Goal: Task Accomplishment & Management: Manage account settings

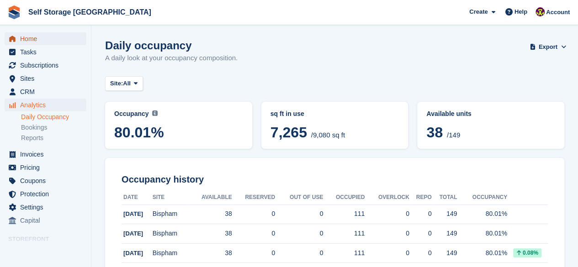
click at [25, 37] on span "Home" at bounding box center [47, 38] width 55 height 13
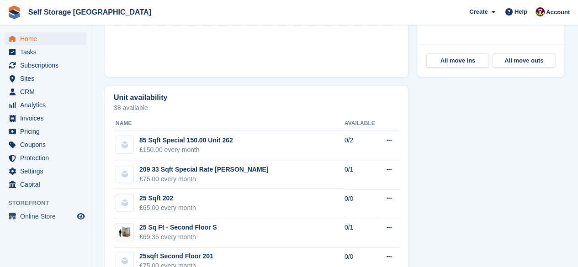
scroll to position [457, 0]
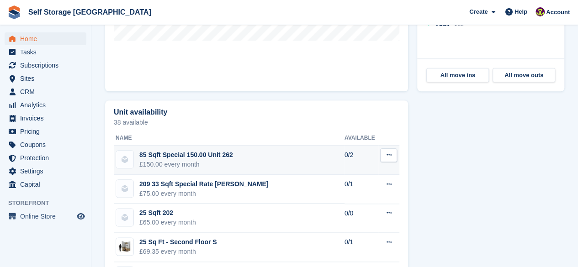
click at [391, 152] on icon at bounding box center [388, 155] width 5 height 6
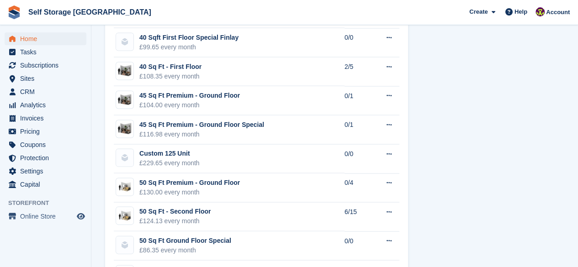
scroll to position [868, 0]
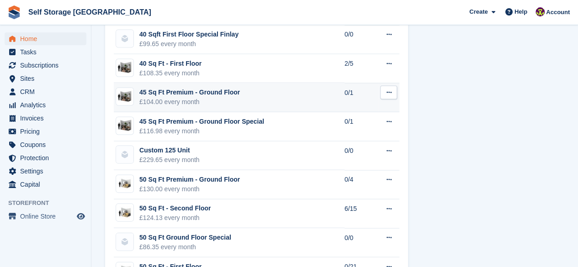
click at [391, 90] on icon at bounding box center [388, 93] width 5 height 6
click at [357, 105] on p "Edit unit type" at bounding box center [354, 111] width 80 height 12
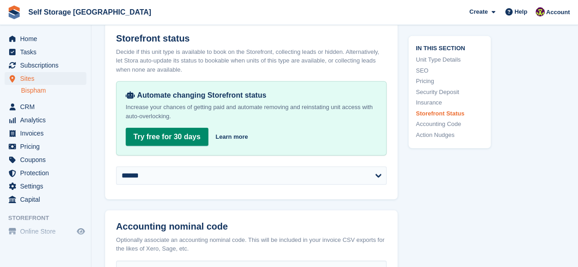
scroll to position [1280, 0]
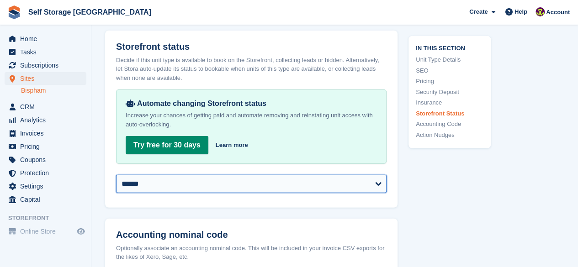
click at [378, 193] on select "**********" at bounding box center [251, 184] width 271 height 18
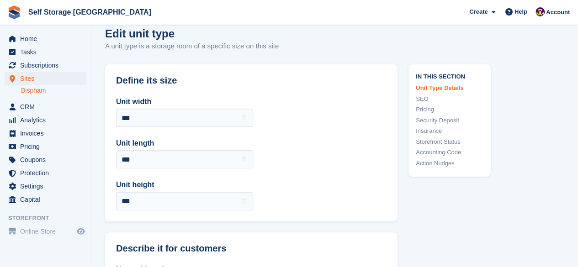
scroll to position [0, 0]
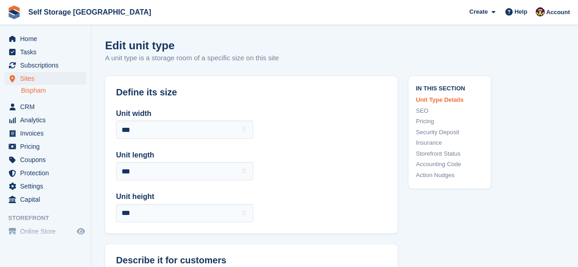
click at [33, 90] on link "Bispham" at bounding box center [53, 90] width 65 height 9
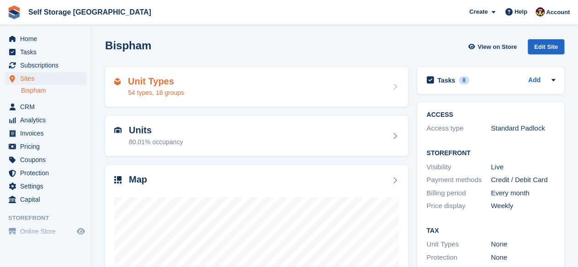
click at [383, 85] on div "Unit Types 54 types, 18 groups" at bounding box center [256, 87] width 285 height 22
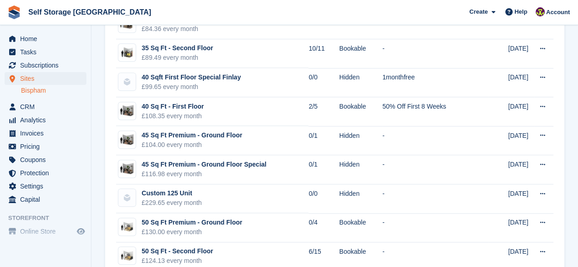
scroll to position [320, 0]
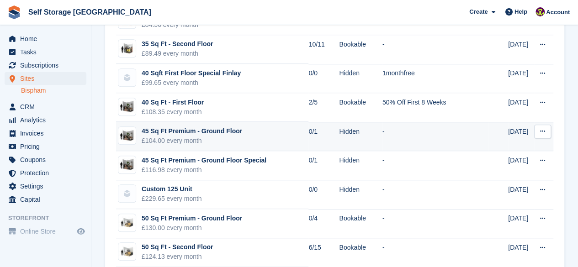
click at [542, 131] on icon at bounding box center [542, 131] width 5 height 6
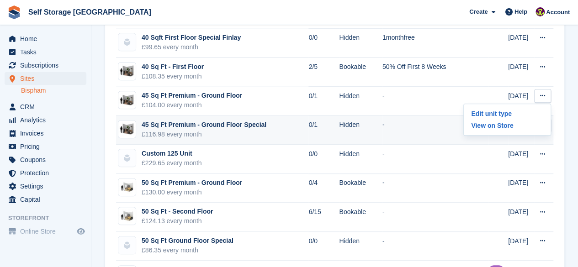
scroll to position [411, 0]
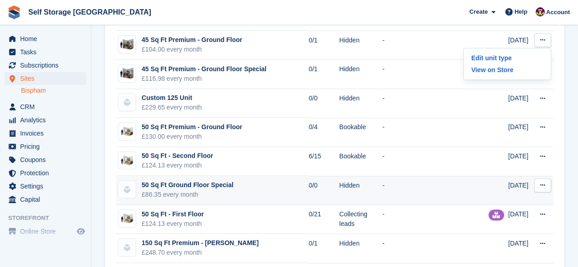
click at [544, 185] on icon at bounding box center [542, 185] width 5 height 6
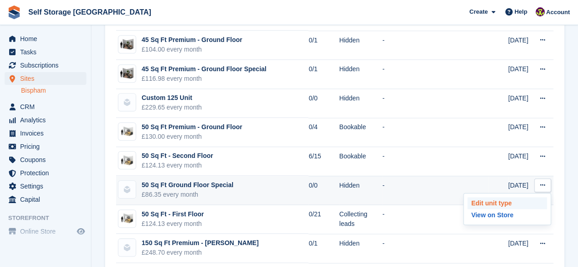
click at [500, 199] on p "Edit unit type" at bounding box center [508, 203] width 80 height 12
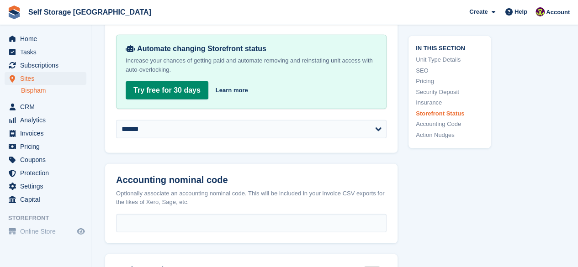
scroll to position [1234, 0]
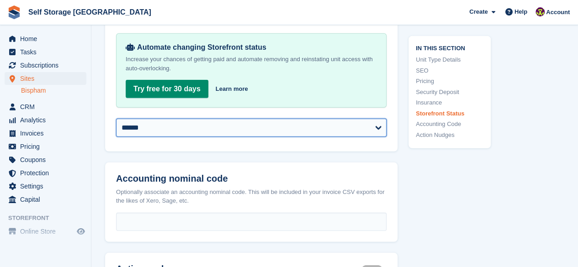
click at [357, 137] on select "**********" at bounding box center [251, 128] width 271 height 18
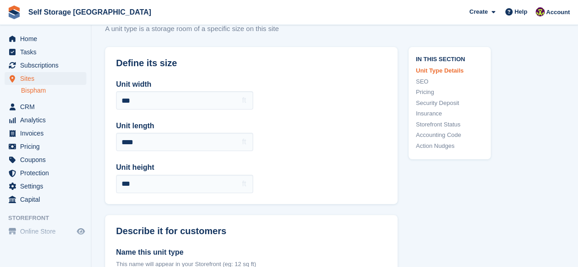
scroll to position [0, 0]
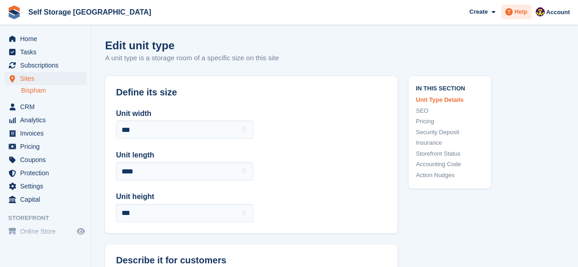
click at [515, 9] on span at bounding box center [509, 11] width 11 height 11
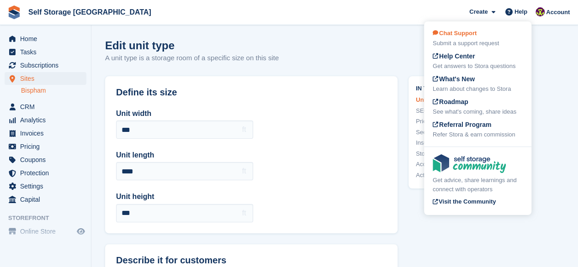
click at [488, 33] on div "Chat Support Submit a support request" at bounding box center [478, 38] width 90 height 19
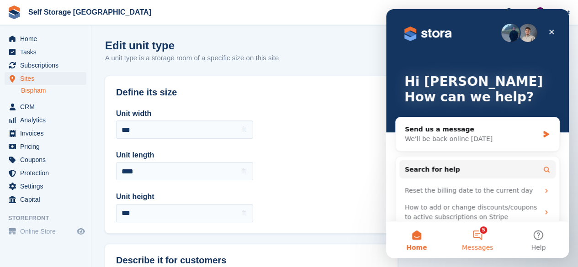
click at [477, 245] on span "Messages" at bounding box center [478, 248] width 32 height 6
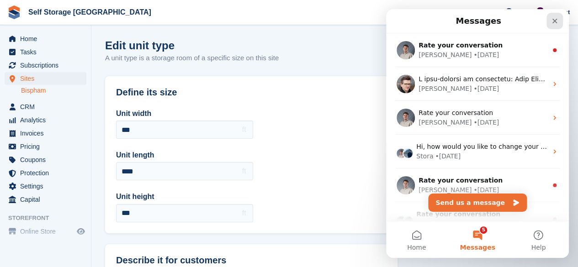
click at [555, 19] on icon "Close" at bounding box center [554, 20] width 7 height 7
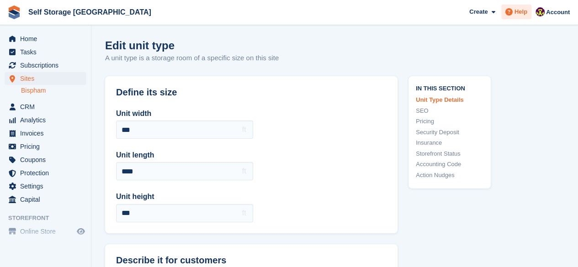
click at [515, 10] on span at bounding box center [509, 11] width 11 height 11
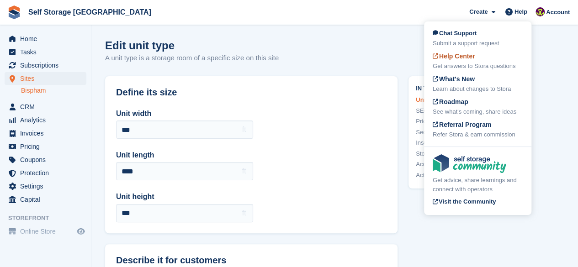
click at [489, 63] on div "Get answers to Stora questions" at bounding box center [478, 66] width 90 height 9
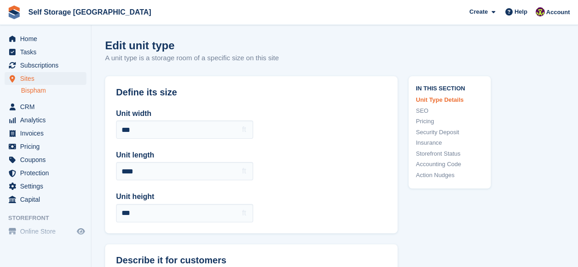
click at [49, 90] on link "Bispham" at bounding box center [53, 90] width 65 height 9
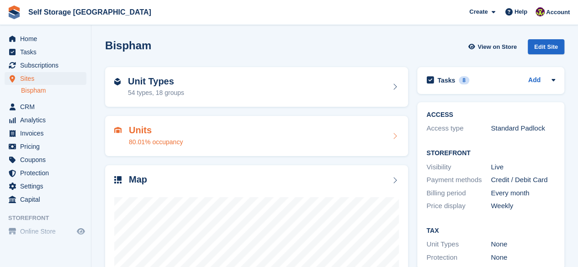
click at [374, 140] on div "Units 80.01% occupancy" at bounding box center [256, 136] width 285 height 22
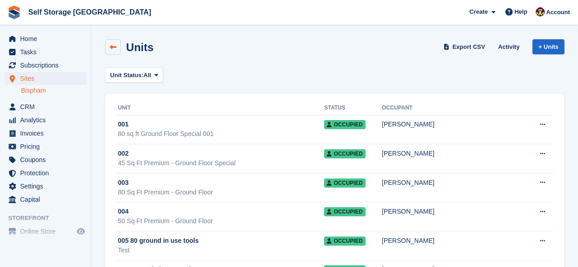
click at [110, 47] on icon at bounding box center [113, 47] width 7 height 7
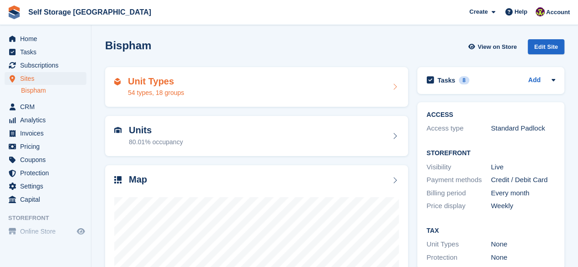
click at [335, 85] on div "Unit Types 54 types, 18 groups" at bounding box center [256, 87] width 285 height 22
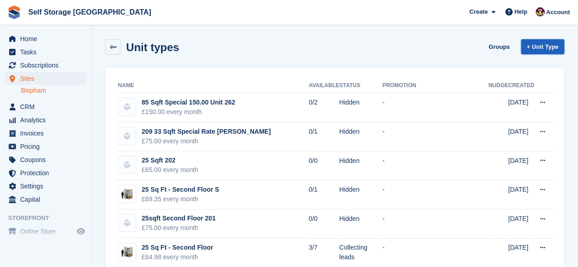
click at [543, 48] on link "+ Unit Type" at bounding box center [542, 46] width 43 height 15
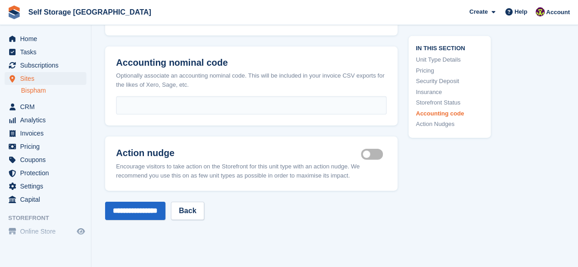
scroll to position [1502, 0]
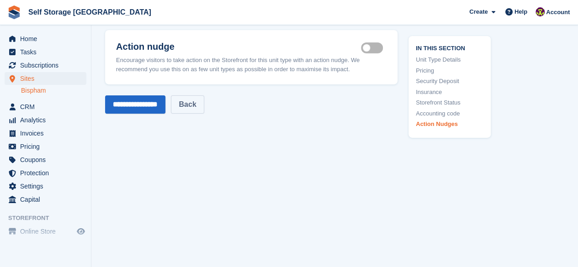
click at [203, 105] on link "Back" at bounding box center [187, 105] width 33 height 18
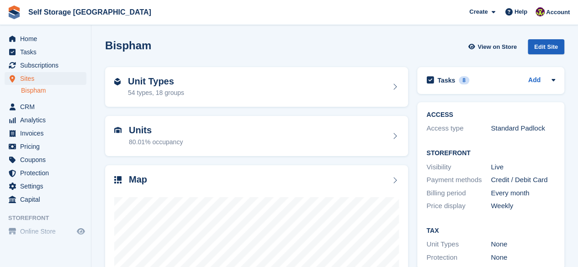
click at [551, 48] on div "Edit Site" at bounding box center [546, 46] width 37 height 15
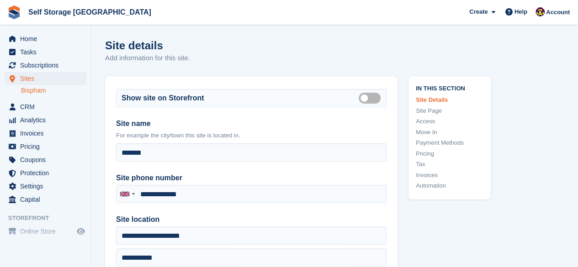
type input "**********"
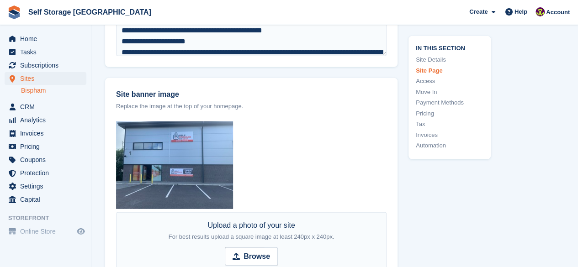
scroll to position [1188, 0]
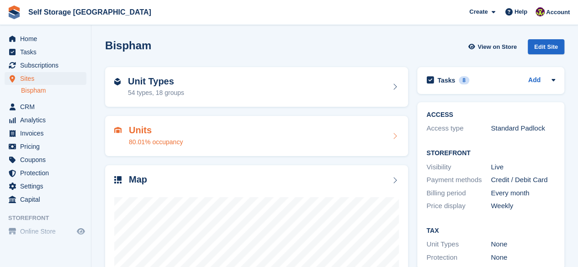
click at [242, 136] on div "Units 80.01% occupancy" at bounding box center [256, 136] width 285 height 22
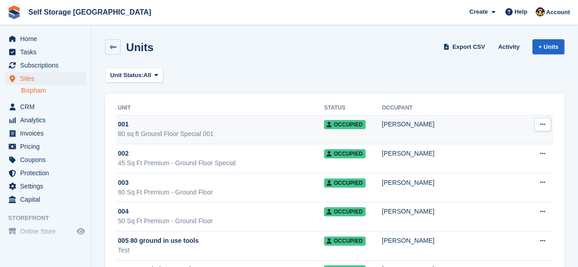
click at [547, 127] on button at bounding box center [542, 125] width 17 height 14
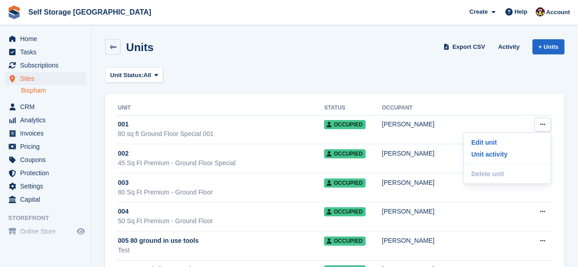
click at [116, 46] on icon at bounding box center [113, 47] width 7 height 7
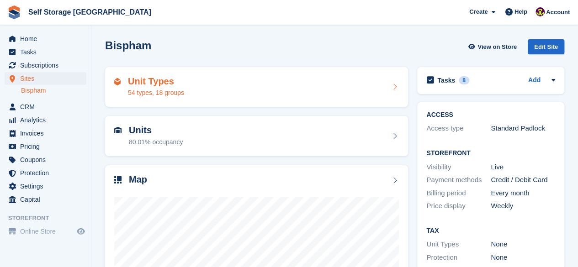
click at [395, 86] on icon at bounding box center [394, 86] width 9 height 7
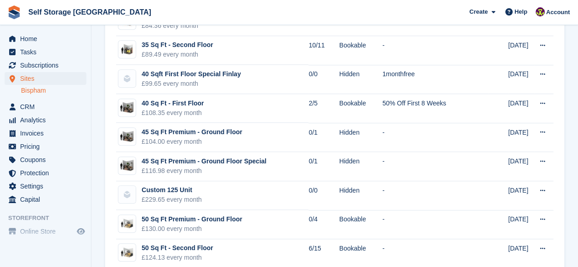
scroll to position [320, 0]
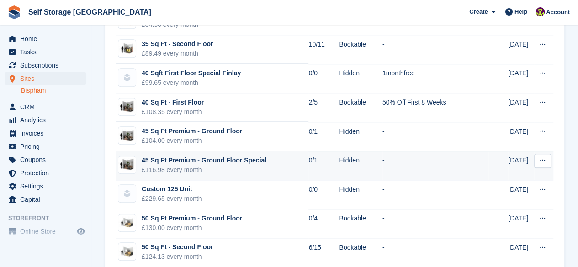
click at [390, 162] on td "-" at bounding box center [436, 165] width 106 height 29
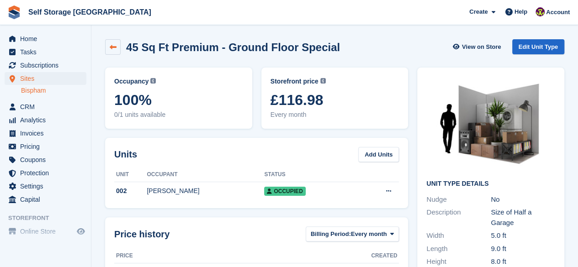
click at [111, 50] on icon at bounding box center [113, 47] width 7 height 7
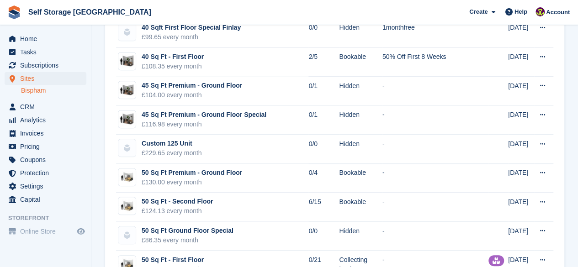
scroll to position [411, 0]
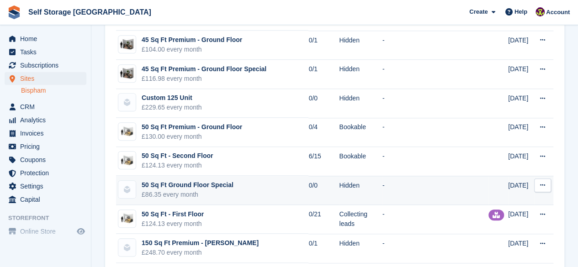
click at [274, 184] on td "50 Sq Ft Ground Floor Special £86.35 every month" at bounding box center [212, 190] width 192 height 29
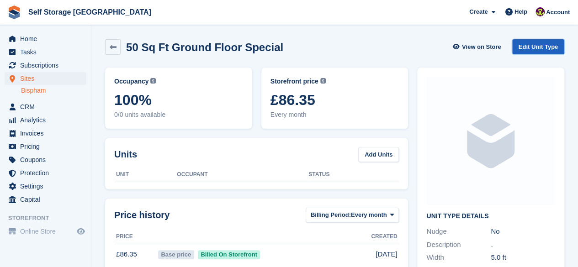
click at [533, 49] on link "Edit Unit Type" at bounding box center [538, 46] width 52 height 15
click at [537, 47] on link "Edit Unit Type" at bounding box center [538, 46] width 52 height 15
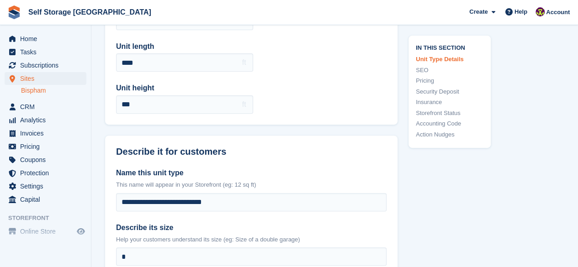
scroll to position [137, 0]
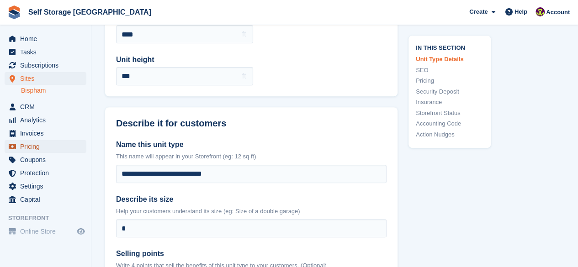
click at [47, 147] on span "Pricing" at bounding box center [47, 146] width 55 height 13
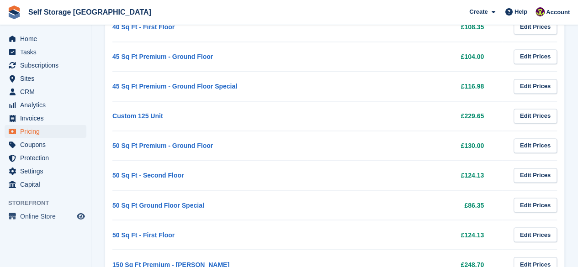
scroll to position [686, 0]
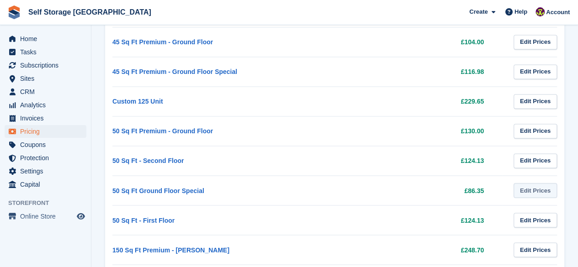
click at [546, 185] on link "Edit Prices" at bounding box center [535, 190] width 43 height 15
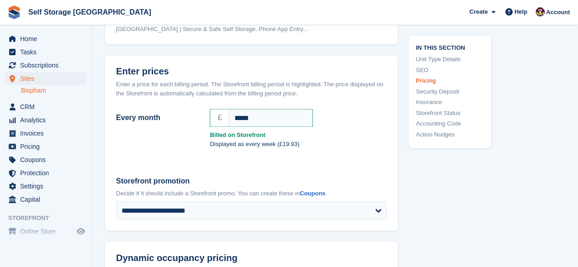
scroll to position [731, 0]
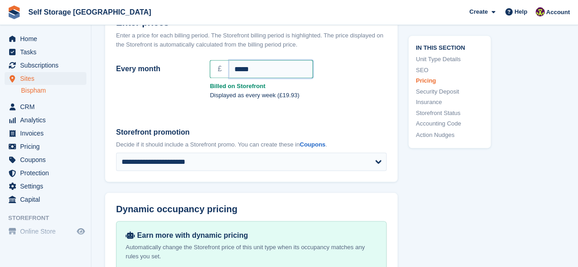
click at [292, 75] on input "*****" at bounding box center [271, 69] width 84 height 18
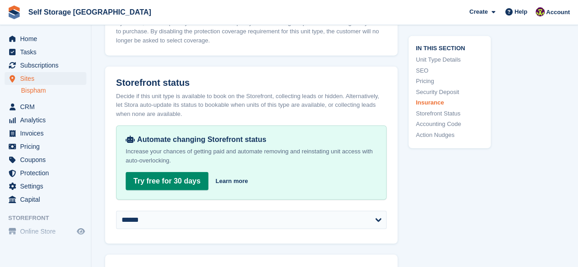
scroll to position [1143, 0]
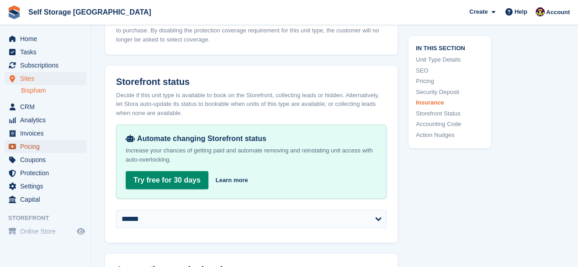
click at [37, 145] on span "Pricing" at bounding box center [47, 146] width 55 height 13
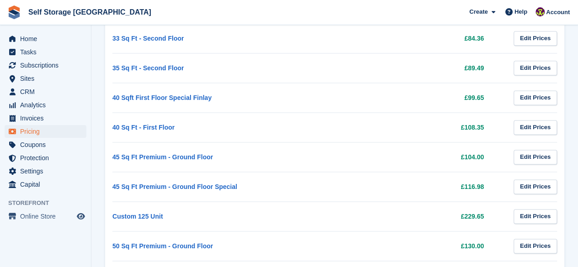
scroll to position [594, 0]
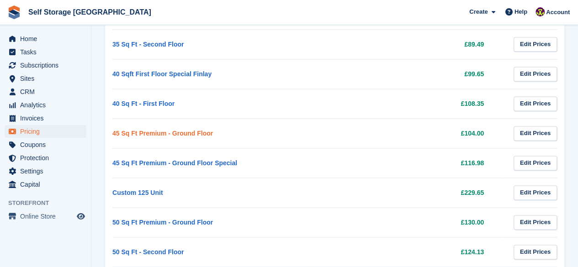
click at [169, 130] on link "45 Sq Ft Premium - Ground Floor" at bounding box center [162, 133] width 101 height 7
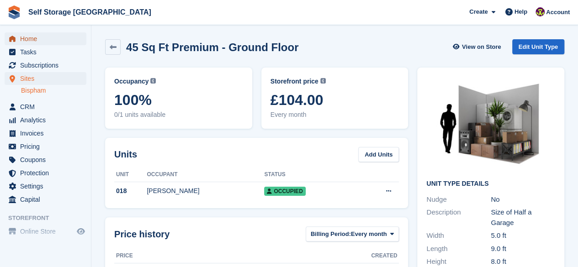
click at [42, 38] on span "Home" at bounding box center [47, 38] width 55 height 13
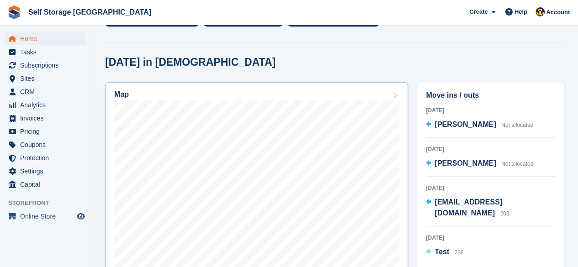
scroll to position [91, 0]
